Goal: Task Accomplishment & Management: Manage account settings

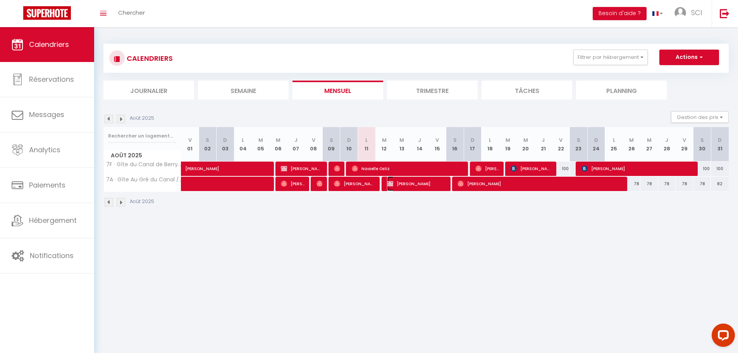
click at [394, 185] on span "Emilie BOUVY" at bounding box center [416, 183] width 59 height 15
select select "OK"
select select "0"
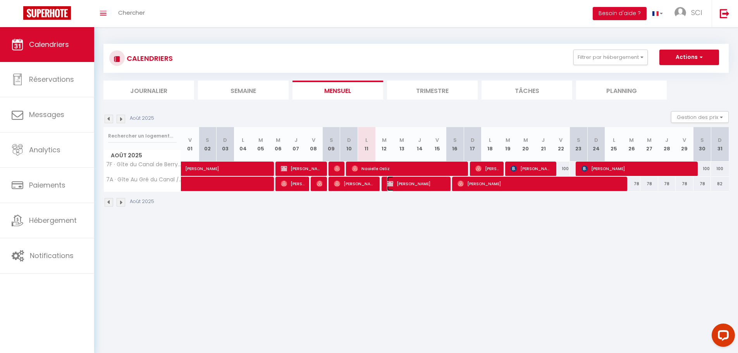
select select "1"
select select
click at [0, 0] on div at bounding box center [0, 0] width 0 height 0
click at [397, 183] on span "Emilie BOUVY" at bounding box center [416, 183] width 59 height 15
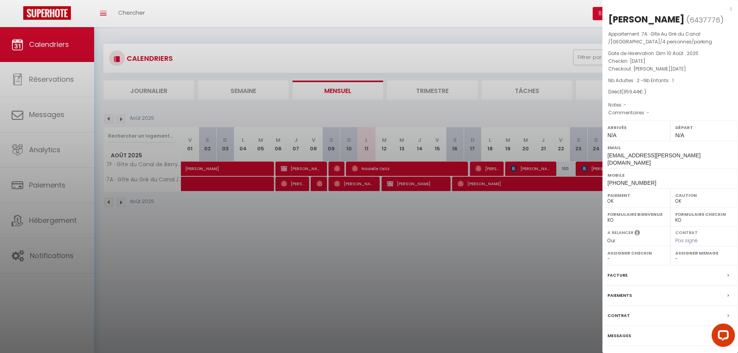
click at [624, 326] on div "Messages" at bounding box center [670, 336] width 136 height 20
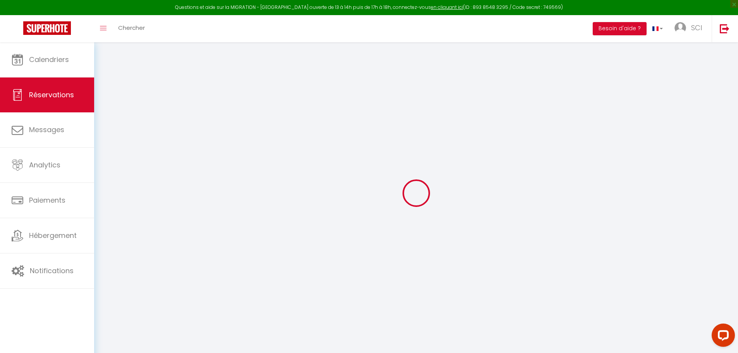
select select
checkbox input "false"
select select
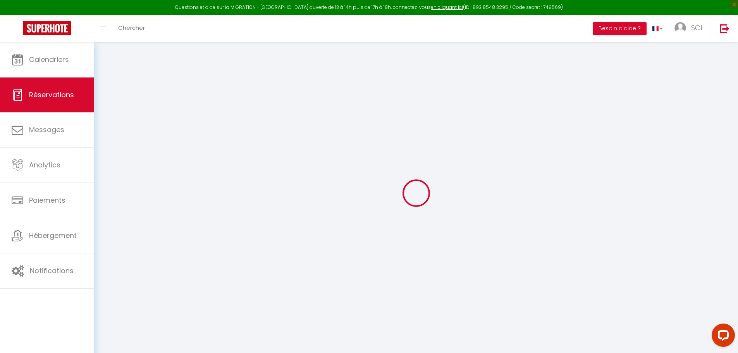
checkbox input "false"
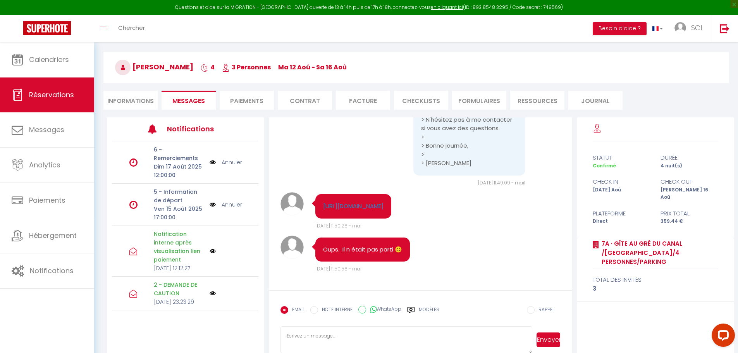
scroll to position [39, 0]
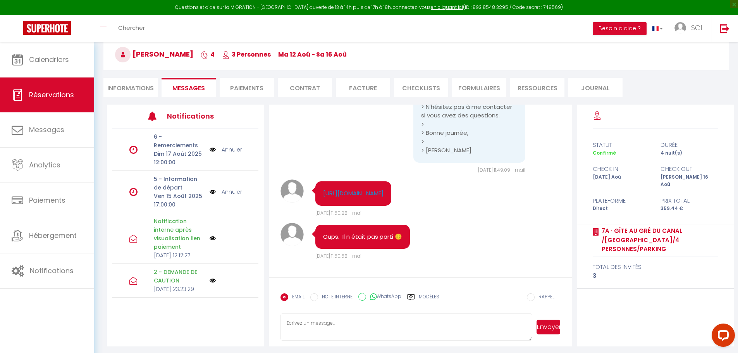
click at [319, 328] on textarea at bounding box center [406, 326] width 252 height 27
paste textarea "Bonjour Emilie BOUVY, Votre arrivée est proche. Nous vous attendons le 12/08/20…"
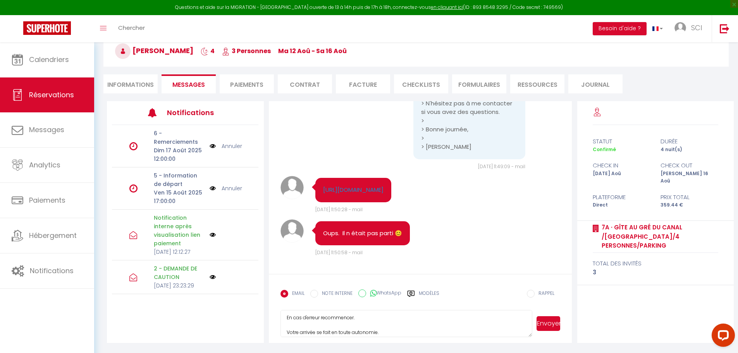
scroll to position [116, 0]
type textarea "Bonjour Emilie BOUVY, Votre arrivée est proche. Nous vous attendons le 12/08/20…"
click at [553, 324] on button "Envoyer" at bounding box center [548, 323] width 24 height 15
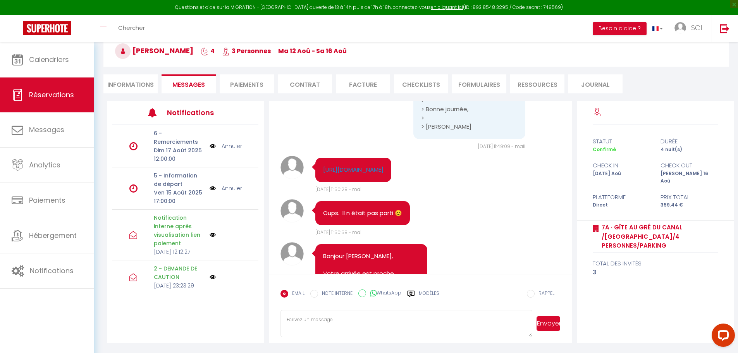
scroll to position [1260, 0]
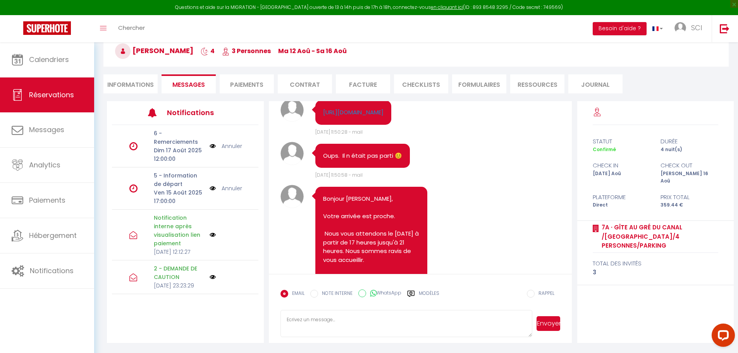
click at [245, 81] on li "Paiements" at bounding box center [247, 83] width 54 height 19
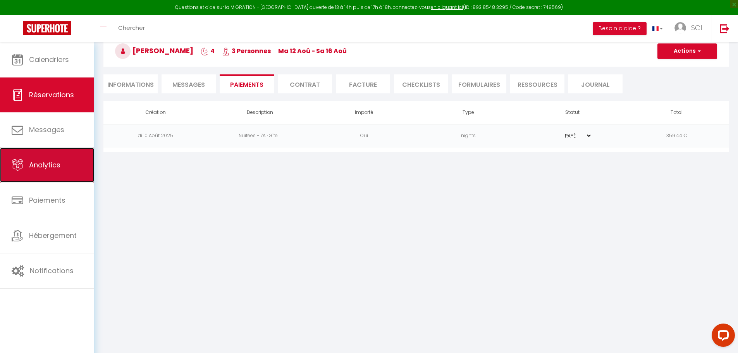
click at [34, 165] on span "Analytics" at bounding box center [44, 165] width 31 height 10
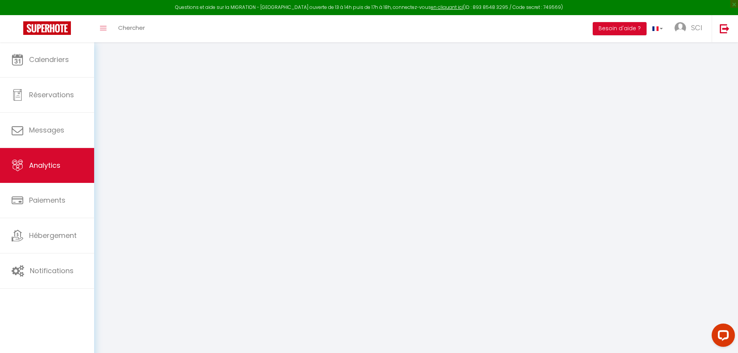
select select "2025"
select select "8"
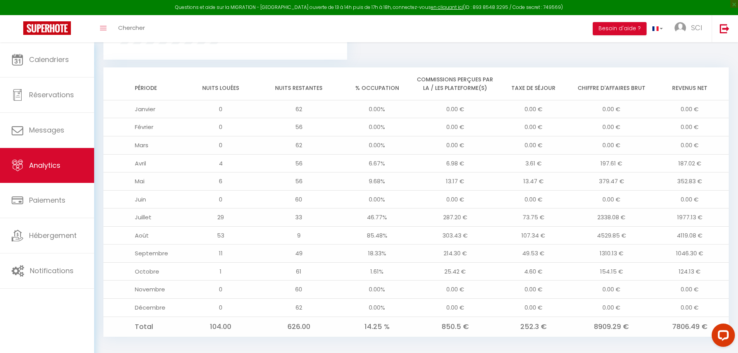
scroll to position [620, 0]
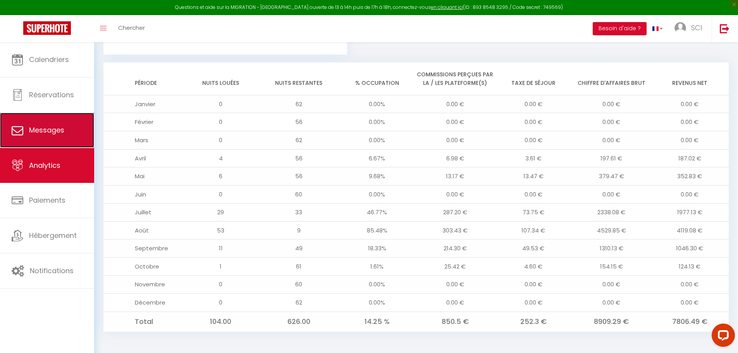
click at [50, 129] on span "Messages" at bounding box center [46, 130] width 35 height 10
select select "message"
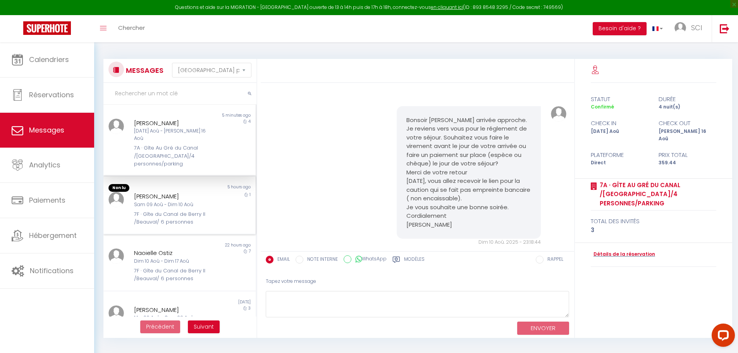
scroll to position [1479, 0]
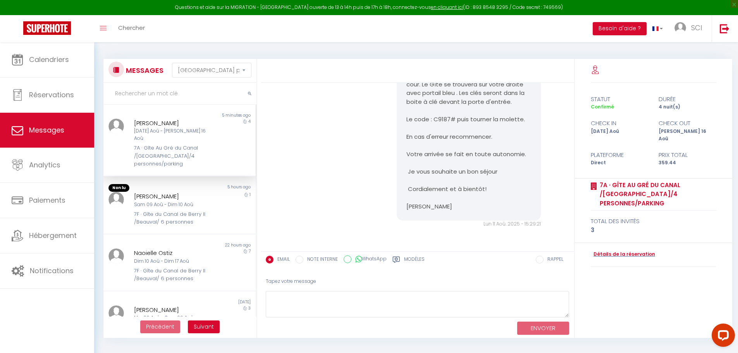
click at [165, 144] on div "7A · Gîte Au Gré du Canal /[GEOGRAPHIC_DATA]/4 personnes/parking" at bounding box center [173, 156] width 79 height 24
click at [304, 297] on textarea at bounding box center [417, 304] width 303 height 27
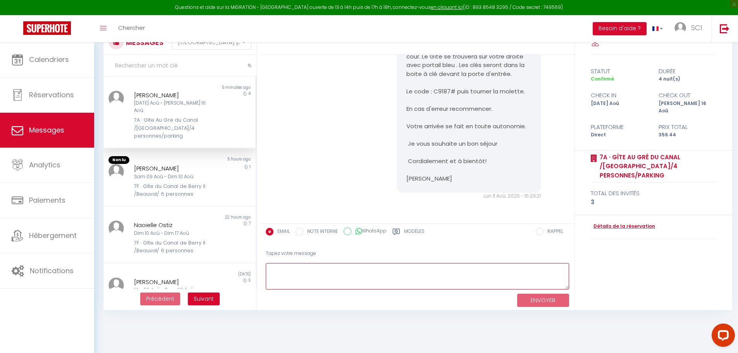
scroll to position [3, 0]
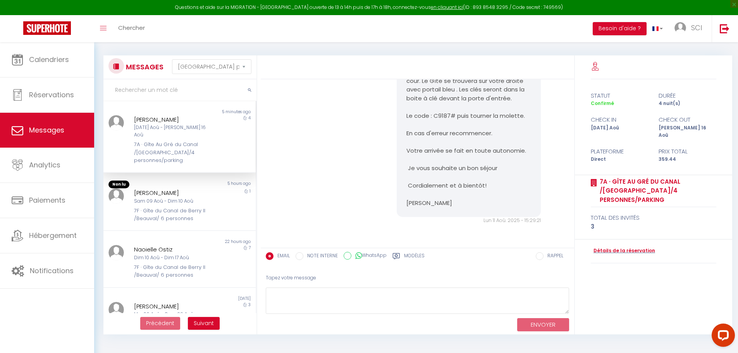
click at [399, 255] on icon at bounding box center [396, 256] width 8 height 8
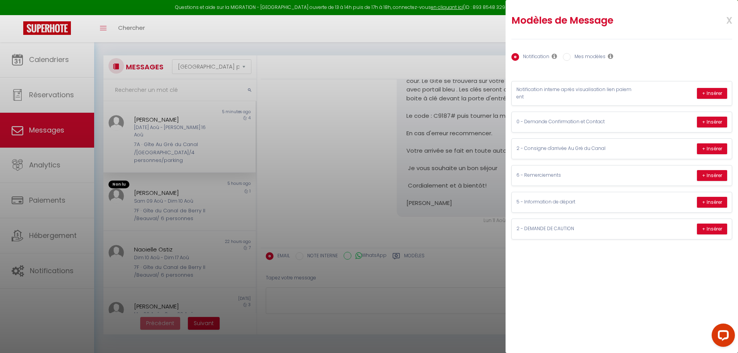
click at [335, 218] on div at bounding box center [369, 176] width 738 height 353
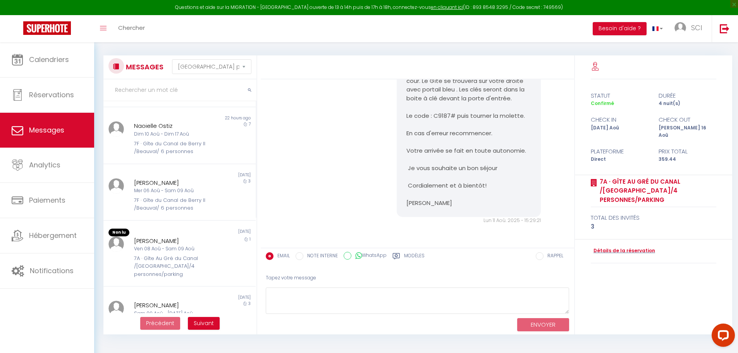
scroll to position [0, 0]
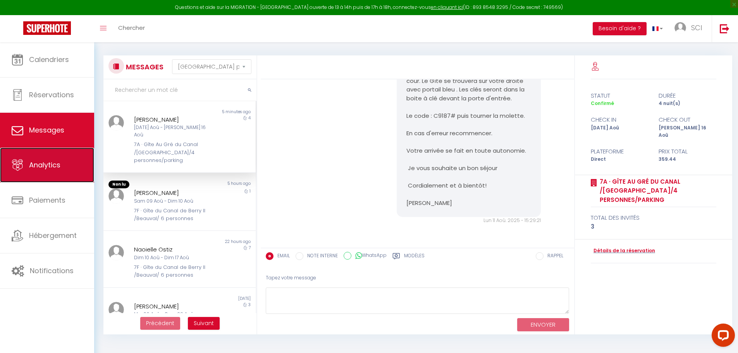
click at [40, 170] on link "Analytics" at bounding box center [47, 165] width 94 height 35
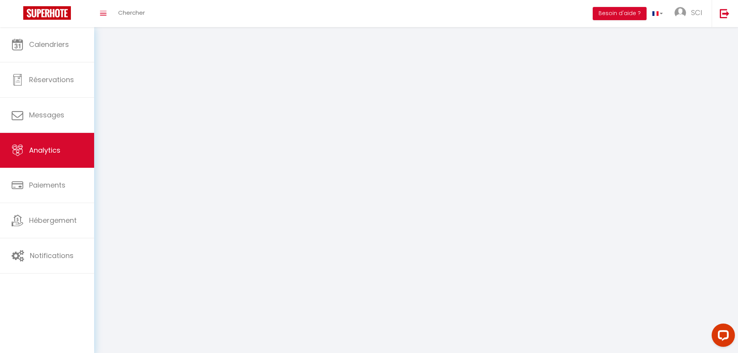
select select "2025"
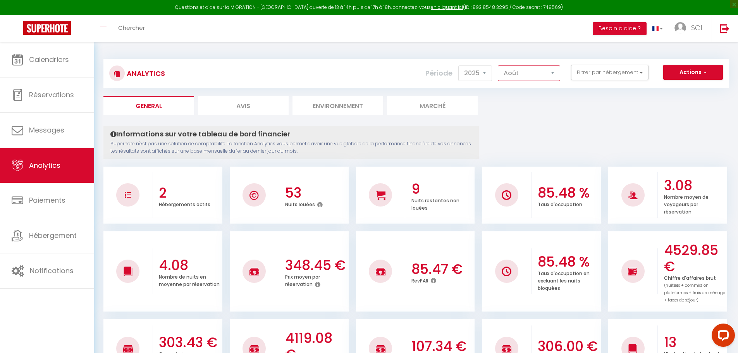
click at [532, 75] on select "Janvier Février Mars Avril Mai Juin Juillet Août Septembre Octobre Novembre Déc…" at bounding box center [529, 72] width 62 height 15
select select "7"
click at [498, 65] on select "Janvier Février Mars Avril Mai Juin Juillet Août Septembre Octobre Novembre Déc…" at bounding box center [529, 72] width 62 height 15
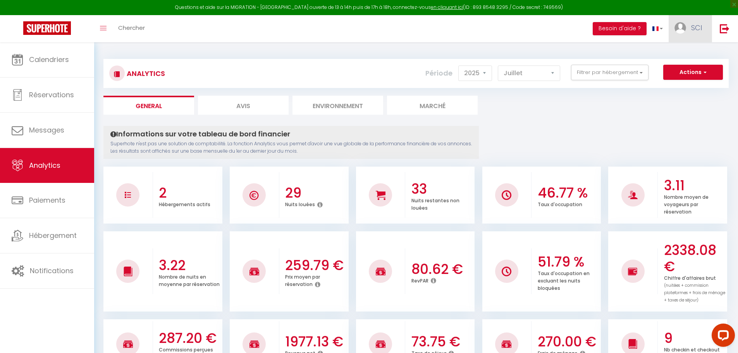
click at [696, 27] on span "SCI" at bounding box center [696, 28] width 11 height 10
click at [682, 52] on link "Paramètres" at bounding box center [680, 53] width 57 height 13
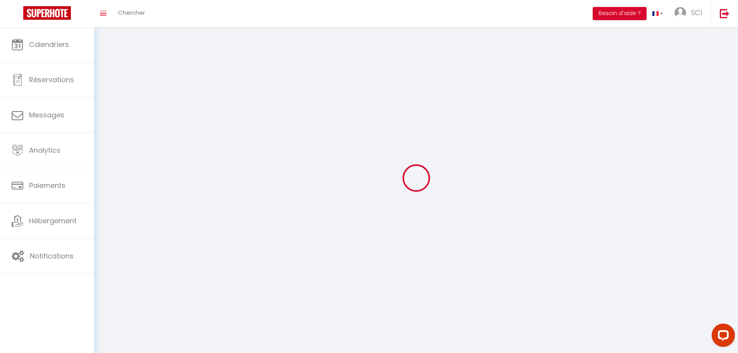
type input "SCI"
type input "SCI DOMENET"
type input "0636490479"
type input "32 Route de Selles 41130 Billy"
type input "41130"
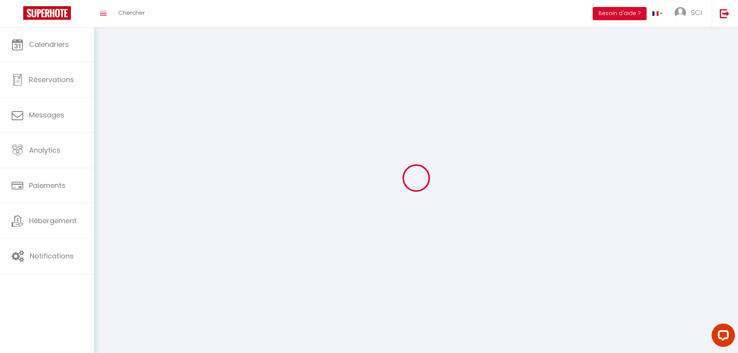
type input "Billy"
type input "Uq7puoovUbViWaOVrmMV4s4U8"
type input "VinRPT5pWrTiaO2P30k9Y7gdY"
select select "28"
select select "fr"
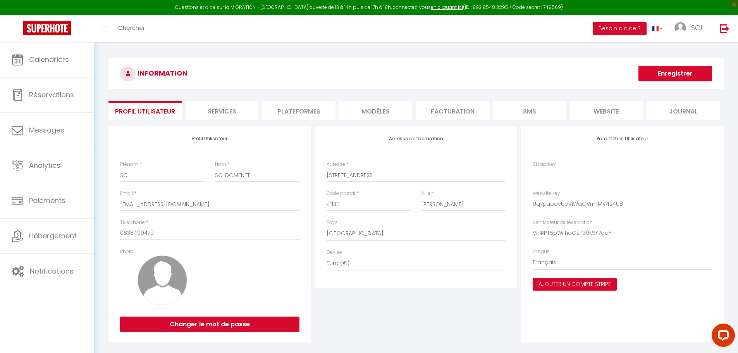
type input "Uq7puoovUbViWaOVrmMV4s4U8"
type input "VinRPT5pWrTiaO2P30k9Y7gdY"
type input "https://app.superhote.com/#/get-available-rentals/VinRPT5pWrTiaO2P30k9Y7gdY"
